Goal: Task Accomplishment & Management: Manage account settings

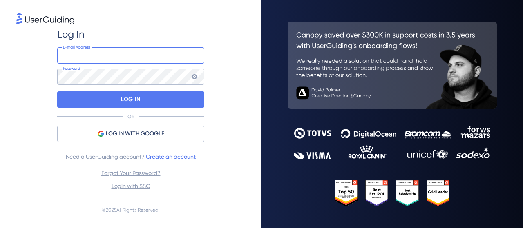
click at [117, 59] on input "email" at bounding box center [130, 55] width 147 height 16
click at [135, 56] on input "myllenadias23@gmail.com" at bounding box center [130, 55] width 147 height 16
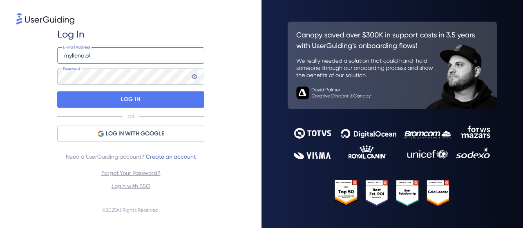
type input "myllena.oliveira@linx.com.br"
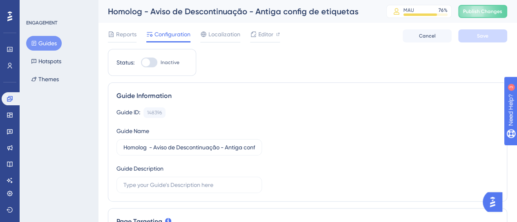
click at [50, 42] on button "Guides" at bounding box center [44, 43] width 36 height 15
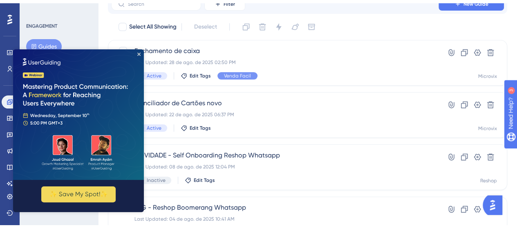
scroll to position [82, 0]
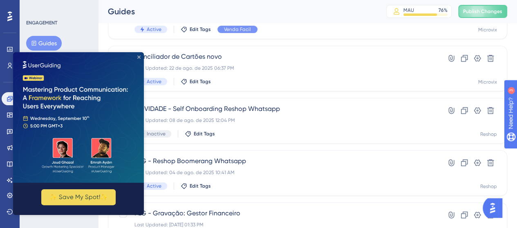
click at [138, 57] on icon "Close Preview" at bounding box center [138, 57] width 3 height 3
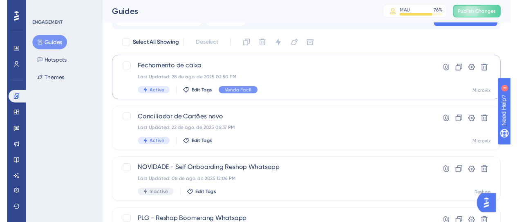
scroll to position [0, 0]
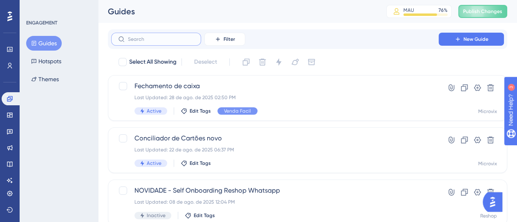
click at [141, 39] on input "text" at bounding box center [161, 39] width 66 height 6
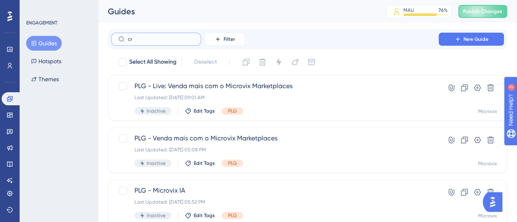
type input "cre"
checkbox input "true"
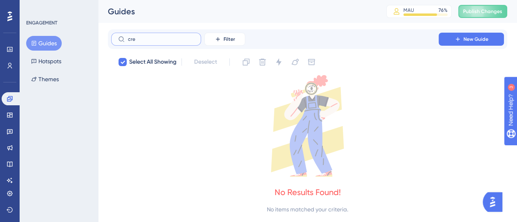
type input "cr"
checkbox input "false"
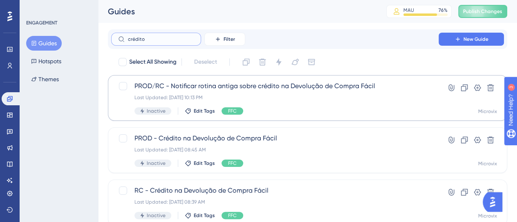
type input "crédito"
drag, startPoint x: 241, startPoint y: 88, endPoint x: 185, endPoint y: 89, distance: 56.0
click at [185, 89] on span "PROD/RC - Notificar rotina antiga sobre crédito na Devolução de Compra Fácil" at bounding box center [274, 86] width 281 height 10
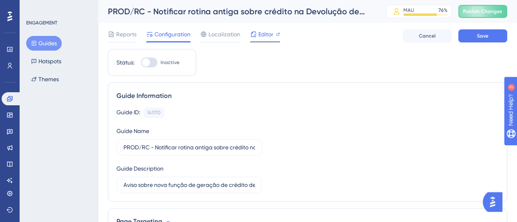
click at [265, 41] on div at bounding box center [265, 41] width 30 height 1
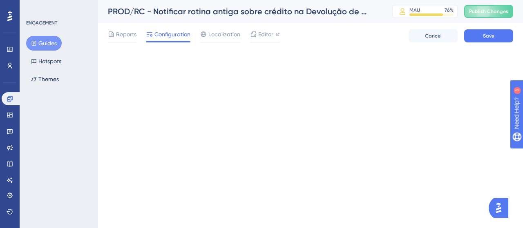
click at [43, 43] on button "Guides" at bounding box center [44, 43] width 36 height 15
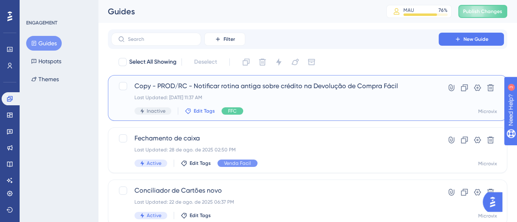
click at [206, 110] on span "Edit Tags" at bounding box center [204, 111] width 21 height 7
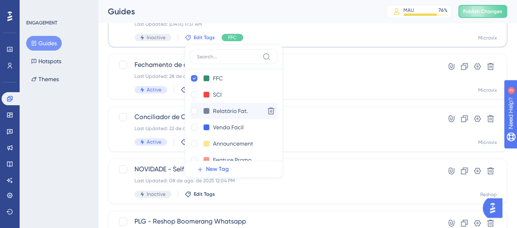
scroll to position [89, 0]
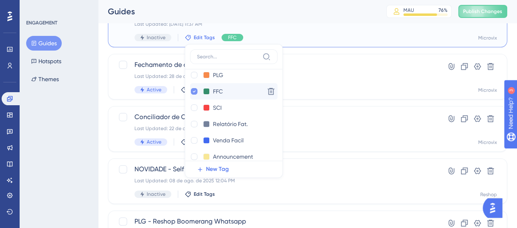
click at [191, 92] on div at bounding box center [194, 91] width 7 height 7
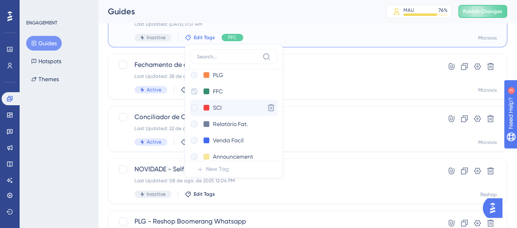
checkbox input "false"
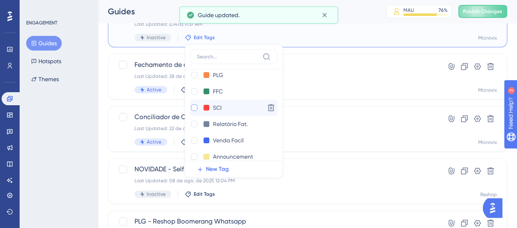
click at [192, 108] on div at bounding box center [194, 108] width 7 height 7
checkbox input "true"
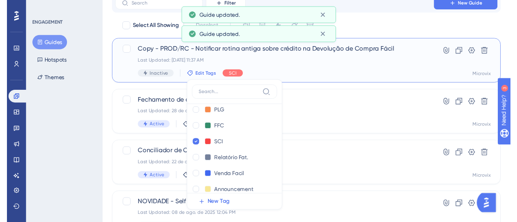
scroll to position [0, 0]
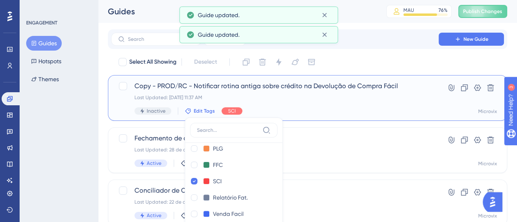
click at [304, 93] on div "Copy - PROD/RC - Notificar rotina antiga sobre crédito na Devolução de Compra F…" at bounding box center [274, 97] width 281 height 33
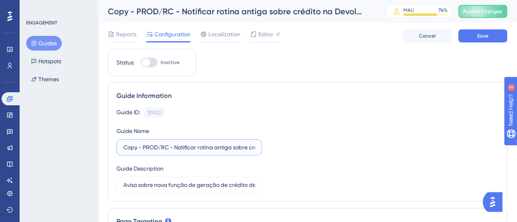
drag, startPoint x: 144, startPoint y: 147, endPoint x: 112, endPoint y: 149, distance: 31.5
click at [112, 149] on div "Guide Information Guide ID: 151022 Copy Guide Name Copy - PROD/RC - Notificar r…" at bounding box center [307, 142] width 399 height 119
drag, startPoint x: 149, startPoint y: 148, endPoint x: 138, endPoint y: 149, distance: 10.2
click at [138, 149] on input "PROD/RC - Notificar rotina antiga sobre crédito na Devolução de Compra Fácil" at bounding box center [189, 147] width 132 height 9
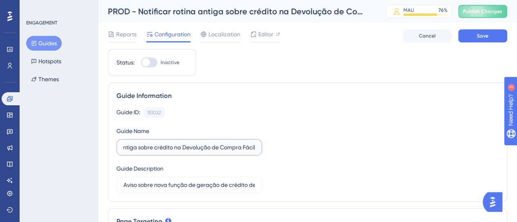
drag, startPoint x: 248, startPoint y: 148, endPoint x: 273, endPoint y: 149, distance: 24.9
click at [273, 149] on div "Guide ID: 151022 Copy Guide Name PROD - Notificar rotina antiga sobre crédito n…" at bounding box center [307, 150] width 382 height 86
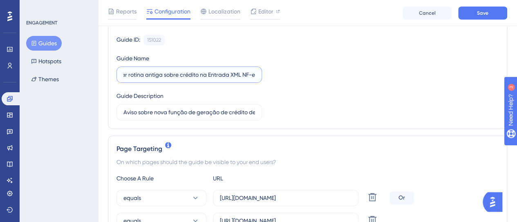
scroll to position [82, 0]
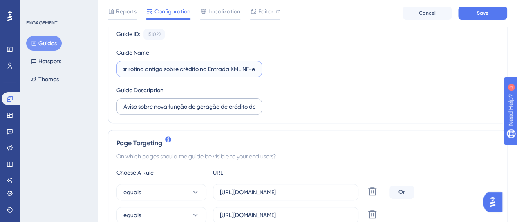
type input "PROD - Notificar rotina antiga sobre crédito na Entrada XML NF-e"
click at [212, 111] on label "Aviso sobre nova função de geração de crédito de fornecedor na devolução de com…" at bounding box center [188, 106] width 145 height 16
click at [212, 111] on input "Aviso sobre nova função de geração de crédito de fornecedor na devolução de com…" at bounding box center [189, 106] width 132 height 9
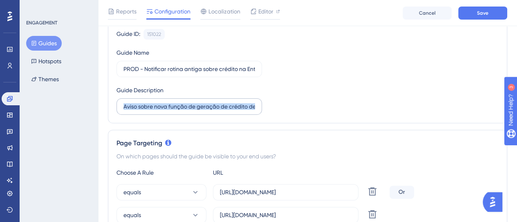
click at [212, 111] on label "Aviso sobre nova função de geração de crédito de fornecedor na devolução de com…" at bounding box center [188, 106] width 145 height 16
click at [212, 111] on input "Aviso sobre nova função de geração de crédito de fornecedor na devolução de com…" at bounding box center [189, 106] width 132 height 9
click at [212, 111] on label "Aviso sobre nova função de geração de crédito de fornecedor na devolução de com…" at bounding box center [188, 106] width 145 height 16
click at [212, 111] on input "Aviso sobre nova função de geração de crédito de fornecedor na devolução de com…" at bounding box center [189, 106] width 132 height 9
click at [230, 106] on input "Aviso sobre nova função de geração de crédito de fornecedor na devolução de com…" at bounding box center [189, 106] width 132 height 9
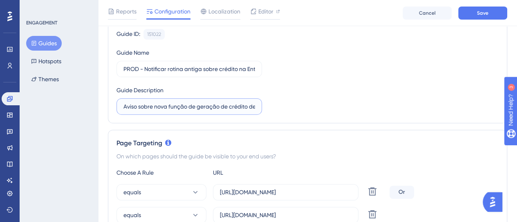
click at [213, 107] on input "Aviso sobre nova função de geração de crédito de fornecedor na devolução de com…" at bounding box center [189, 106] width 132 height 9
drag, startPoint x: 256, startPoint y: 102, endPoint x: 253, endPoint y: 105, distance: 4.4
click at [259, 105] on label "Aviso sobre nova função de utilização de crédito de fornecedor na devolução de …" at bounding box center [188, 106] width 145 height 16
click at [255, 105] on input "Aviso sobre nova função de utilização de crédito de fornecedor na devolução de …" at bounding box center [189, 106] width 132 height 9
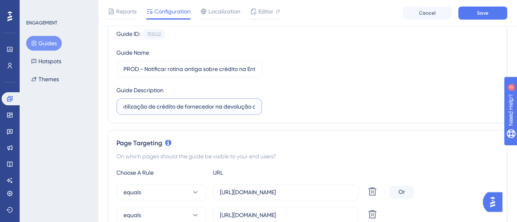
scroll to position [0, 105]
drag, startPoint x: 253, startPoint y: 105, endPoint x: 261, endPoint y: 108, distance: 7.9
click at [261, 108] on label "Aviso sobre nova função de utilização de crédito de fornecedor na devolução de …" at bounding box center [188, 106] width 145 height 16
click at [240, 109] on input "Aviso sobre nova função de utilização de crédito de fornecedor na devolução de …" at bounding box center [189, 106] width 132 height 9
drag, startPoint x: 196, startPoint y: 107, endPoint x: 275, endPoint y: 107, distance: 78.8
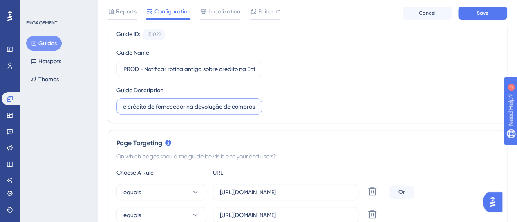
click at [275, 107] on div "Guide ID: 151022 Copy Guide Name PROD - Notificar rotina antiga sobre crédito n…" at bounding box center [307, 72] width 382 height 86
type input "Aviso sobre nova função de utilização de crédito de fornecedor na entrada xml"
click at [275, 107] on div "Guide ID: 151022 Copy Guide Name PROD - Notificar rotina antiga sobre crédito n…" at bounding box center [307, 72] width 382 height 86
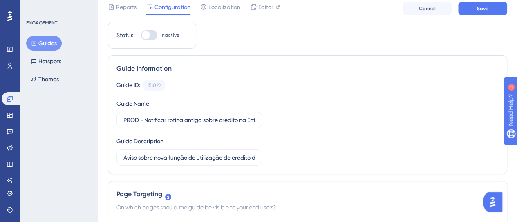
scroll to position [0, 0]
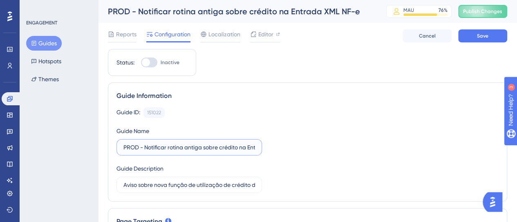
click at [138, 147] on input "PROD - Notificar rotina antiga sobre crédito na Entrada XML NF-e" at bounding box center [189, 147] width 132 height 9
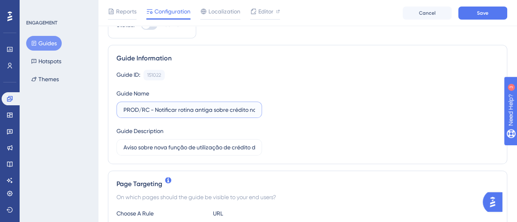
scroll to position [163, 0]
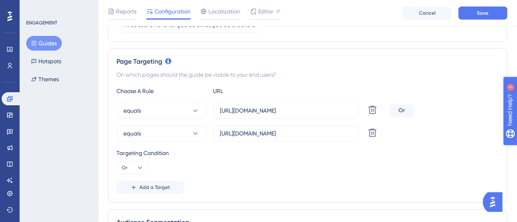
type input "PROD/RC - Notificar rotina antiga sobre crédito na Entrada XML NF-e"
click at [267, 111] on input "https://linx-rc.microvix.com.br/gestor_web/faturamento/cadastro_nota_fiscal.asp…" at bounding box center [286, 110] width 132 height 9
paste input "produtos/entrada_compras.asp"
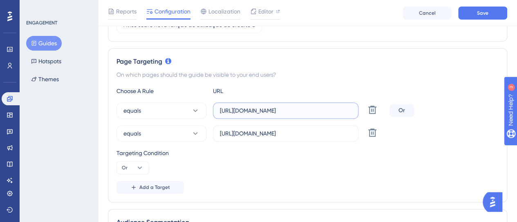
scroll to position [0, 68]
type input "https://linx-rc.microvix.com.br/gestor_web/produtos/entrada_compras.asp"
click at [264, 133] on input "https://linx.microvix.com.br/gestor_web/faturamento/cadastro_nota_fiscal.asp?su…" at bounding box center [286, 133] width 132 height 9
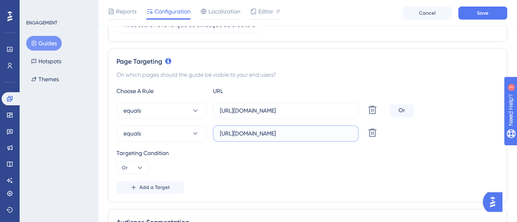
click at [264, 133] on input "https://linx.microvix.com.br/gestor_web/faturamento/cadastro_nota_fiscal.asp?su…" at bounding box center [286, 133] width 132 height 9
paste input "-rc.microvix.com.br/gestor_web/produtos/entrada_compras.asp"
click at [254, 173] on div "Targeting Condition Or" at bounding box center [307, 161] width 382 height 26
click at [257, 132] on input "https://linx-rc.microvix.com.br/gestor_web/produtos/entrada_compras.asp" at bounding box center [286, 133] width 132 height 9
type input "https://linx.microvix.com.br/gestor_web/produtos/entrada_compras.asp"
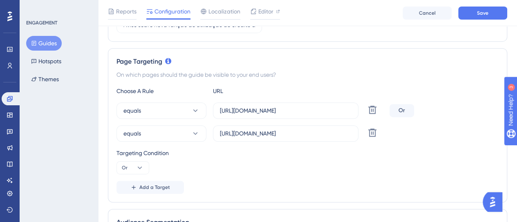
click at [296, 155] on div "Targeting Condition" at bounding box center [307, 153] width 382 height 10
click at [157, 188] on span "Add a Target" at bounding box center [154, 187] width 31 height 7
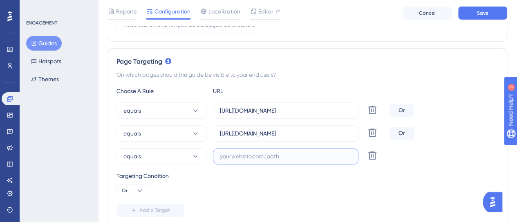
click at [248, 154] on input "text" at bounding box center [286, 156] width 132 height 9
paste input "https://linx-rc.microvix.com.br/gestor_web/produtos/entrada_compras.asp"
click at [224, 176] on div "Targeting Condition" at bounding box center [307, 176] width 382 height 10
click at [257, 156] on input "https://linx-rc.microvix.com.br/gestor_web/produtos/entrada_compras.asp" at bounding box center [286, 156] width 132 height 9
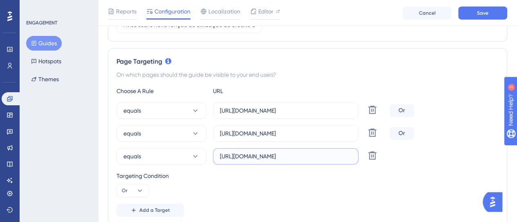
type input "https://linx02.microvix.com.br/gestor_web/produtos/entrada_compras.asp"
click at [247, 187] on div "Targeting Condition Or" at bounding box center [307, 184] width 382 height 26
click at [142, 204] on button "Add a Target" at bounding box center [149, 210] width 67 height 13
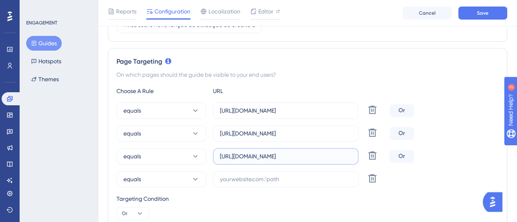
click at [261, 160] on input "https://linx02.microvix.com.br/gestor_web/produtos/entrada_compras.asp" at bounding box center [286, 156] width 132 height 9
click at [257, 175] on input "text" at bounding box center [286, 179] width 132 height 9
paste input "https://linx02.microvix.com.br/gestor_web/produtos/entrada_compras.asp"
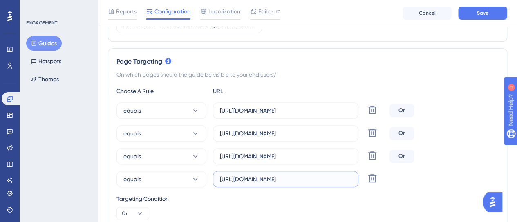
scroll to position [0, 67]
click at [234, 189] on div "Choose A Rule URL equals https://linx-rc.microvix.com.br/gestor_web/produtos/en…" at bounding box center [307, 163] width 382 height 154
drag, startPoint x: 255, startPoint y: 177, endPoint x: 279, endPoint y: 184, distance: 24.7
click at [255, 177] on input "https://linx02.microvix.com.br/gestor_web/produtos/entrada_compras.asp" at bounding box center [286, 179] width 132 height 9
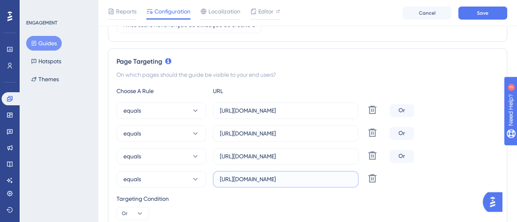
type input "https://linx03.microvix.com.br/gestor_web/produtos/entrada_compras.asp"
click at [277, 194] on div "Targeting Condition" at bounding box center [307, 199] width 382 height 10
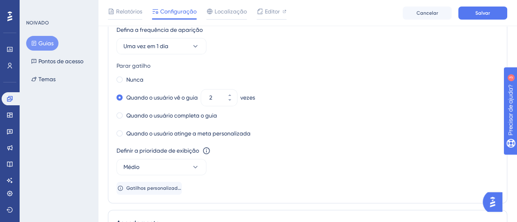
scroll to position [531, 0]
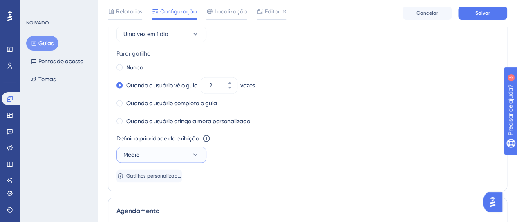
click at [188, 156] on button "Médio" at bounding box center [161, 155] width 90 height 16
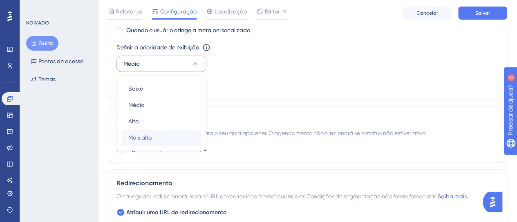
click at [158, 132] on div "Mais alto Mais alto" at bounding box center [161, 138] width 66 height 16
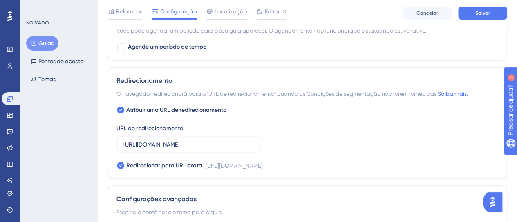
scroll to position [745, 0]
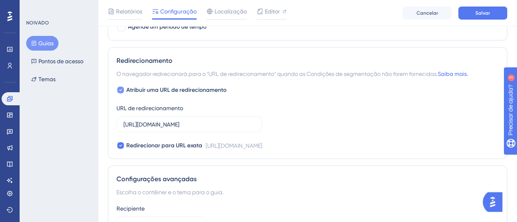
click at [176, 86] on font "Atribuir uma URL de redirecionamento" at bounding box center [176, 89] width 100 height 7
checkbox input "false"
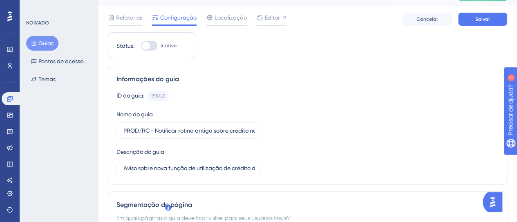
scroll to position [0, 0]
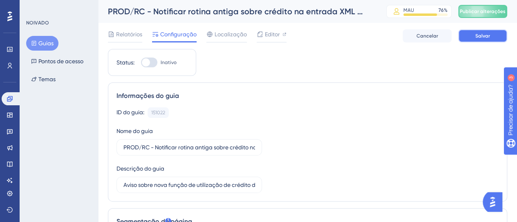
click at [469, 40] on button "Salvar" at bounding box center [482, 35] width 49 height 13
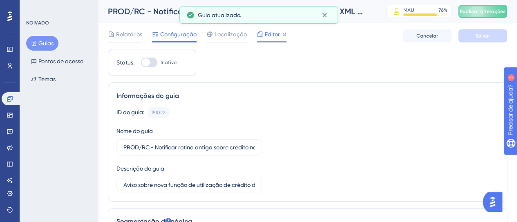
click at [279, 35] on font "Editor" at bounding box center [272, 34] width 15 height 7
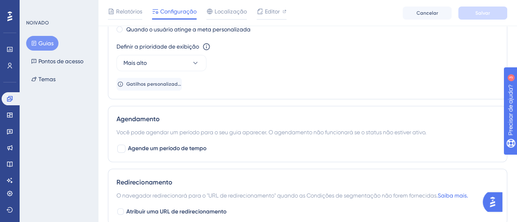
scroll to position [694, 0]
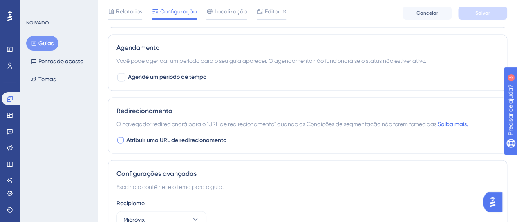
click at [167, 140] on font "Atribuir uma URL de redirecionamento" at bounding box center [176, 139] width 100 height 7
checkbox input "true"
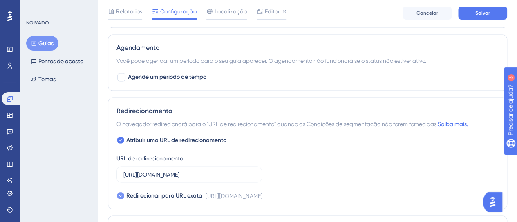
click at [147, 191] on span "Redirecionar para URL exata" at bounding box center [164, 196] width 76 height 10
checkbox input "false"
click at [154, 177] on label "https://linx.microvix.com.br/gestor_web/faturamento/cadastro_nota_fiscal.asp?su…" at bounding box center [188, 174] width 145 height 16
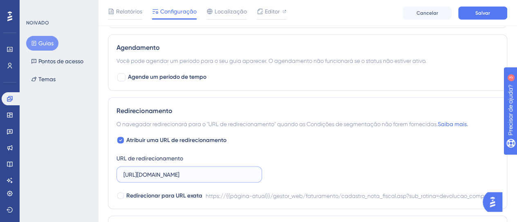
click at [154, 177] on input "https://linx.microvix.com.br/gestor_web/faturamento/cadastro_nota_fiscal.asp?su…" at bounding box center [189, 174] width 132 height 9
click at [154, 177] on label "https://linx.microvix.com.br/gestor_web/faturamento/cadastro_nota_fiscal.asp?su…" at bounding box center [188, 174] width 145 height 16
click at [154, 177] on input "https://linx.microvix.com.br/gestor_web/faturamento/cadastro_nota_fiscal.asp?su…" at bounding box center [189, 174] width 132 height 9
click at [154, 177] on label "https://linx.microvix.com.br/gestor_web/faturamento/cadastro_nota_fiscal.asp?su…" at bounding box center [188, 174] width 145 height 16
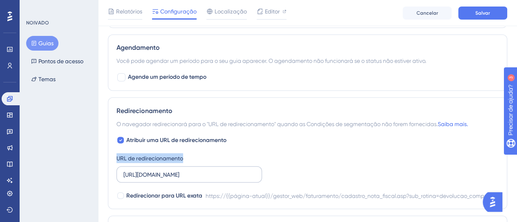
click at [154, 177] on input "https://linx.microvix.com.br/gestor_web/faturamento/cadastro_nota_fiscal.asp?su…" at bounding box center [189, 174] width 132 height 9
click at [154, 177] on label "https://linx.microvix.com.br/gestor_web/faturamento/cadastro_nota_fiscal.asp?su…" at bounding box center [188, 174] width 145 height 16
click at [154, 177] on input "https://linx.microvix.com.br/gestor_web/faturamento/cadastro_nota_fiscal.asp?su…" at bounding box center [189, 174] width 132 height 9
click at [180, 170] on input "https://linx.microvix.com.br/gestor_web/faturamento/cadastro_nota_fiscal.asp?su…" at bounding box center [189, 174] width 132 height 9
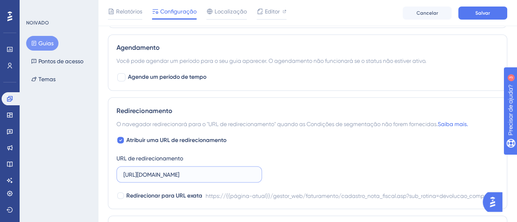
click at [180, 170] on input "https://linx.microvix.com.br/gestor_web/faturamento/cadastro_nota_fiscal.asp?su…" at bounding box center [189, 174] width 132 height 9
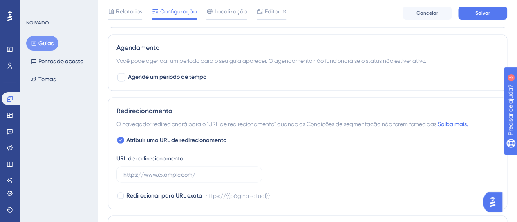
click at [239, 158] on div "URL de redirecionamento" at bounding box center [188, 167] width 145 height 29
click at [154, 141] on font "Atribuir uma URL de redirecionamento" at bounding box center [176, 139] width 100 height 7
checkbox input "false"
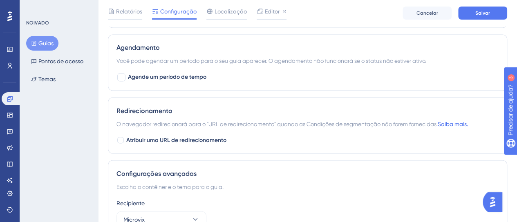
click at [482, 20] on div "Relatórios Configuração Localização Editor Cancelar Salvar" at bounding box center [307, 13] width 419 height 26
click at [481, 20] on div "Relatórios Configuração Localização Editor Cancelar Salvar" at bounding box center [307, 13] width 419 height 26
click at [479, 18] on button "Salvar" at bounding box center [482, 13] width 49 height 13
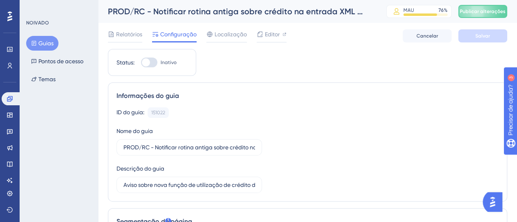
click at [151, 64] on div at bounding box center [149, 63] width 16 height 10
click at [141, 63] on input "Inativo" at bounding box center [141, 63] width 0 height 0
checkbox input "true"
click at [471, 34] on button "Salvar" at bounding box center [482, 35] width 49 height 13
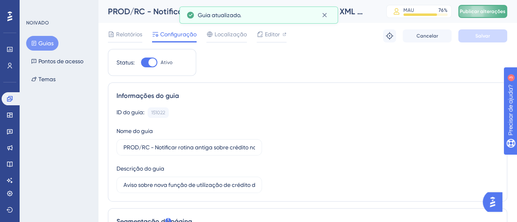
click at [494, 11] on font "Publicar alterações" at bounding box center [483, 12] width 46 height 6
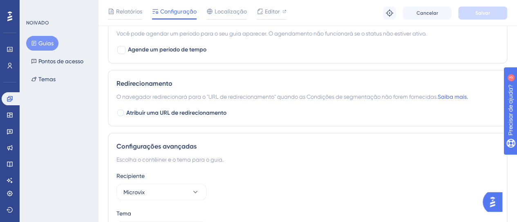
scroll to position [776, 0]
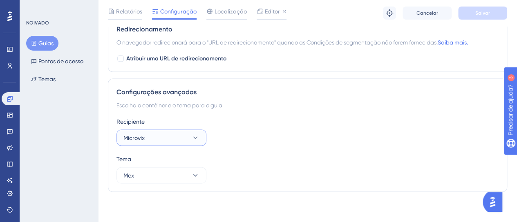
click at [183, 139] on button "Microvix" at bounding box center [161, 138] width 90 height 16
click at [239, 124] on div "Recipiente Microvix Relojoaria Relojoaria Microvix Microvix" at bounding box center [307, 131] width 382 height 29
click at [187, 182] on div "Configurações avançadas Escolha o contêiner e o tema para o guia. Recipiente Mi…" at bounding box center [307, 136] width 399 height 114
click at [185, 180] on button "Mcx" at bounding box center [161, 175] width 90 height 16
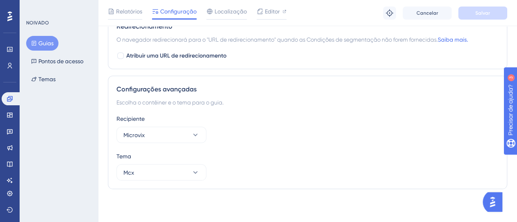
scroll to position [776, 0]
